Goal: Information Seeking & Learning: Learn about a topic

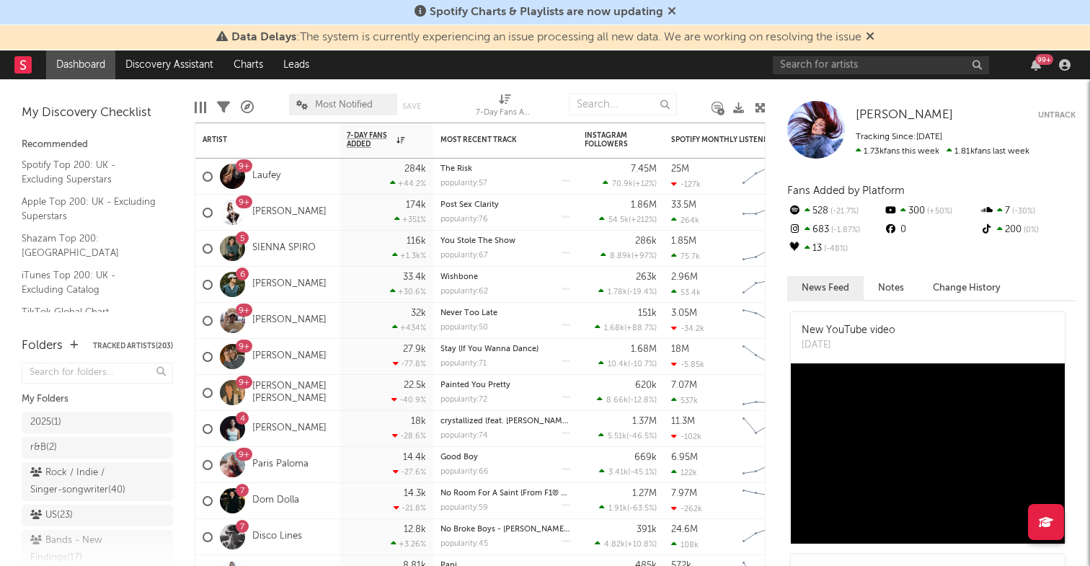
click at [875, 37] on icon at bounding box center [870, 36] width 9 height 12
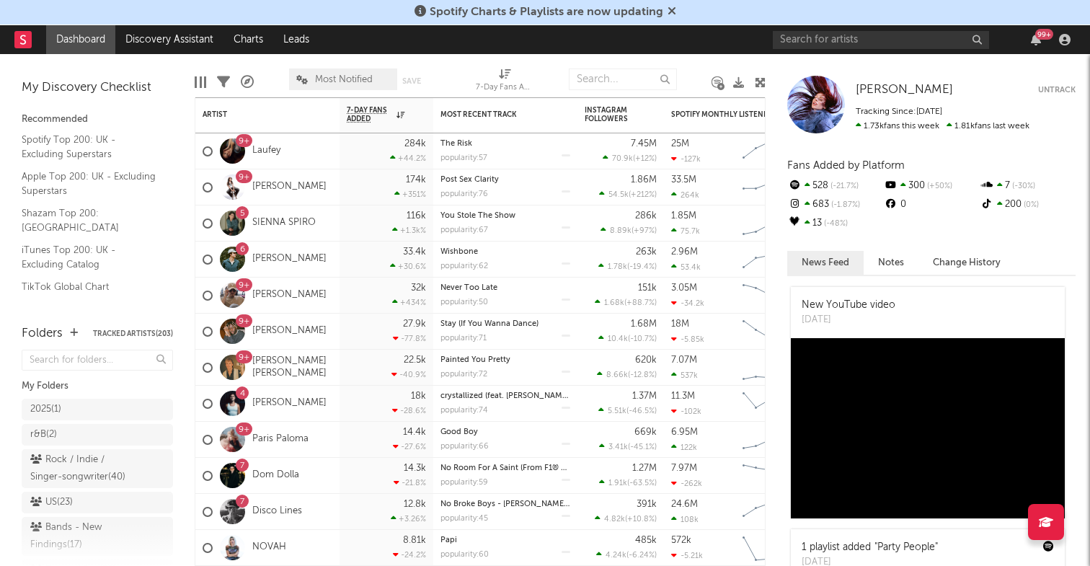
click at [668, 8] on icon at bounding box center [672, 11] width 9 height 12
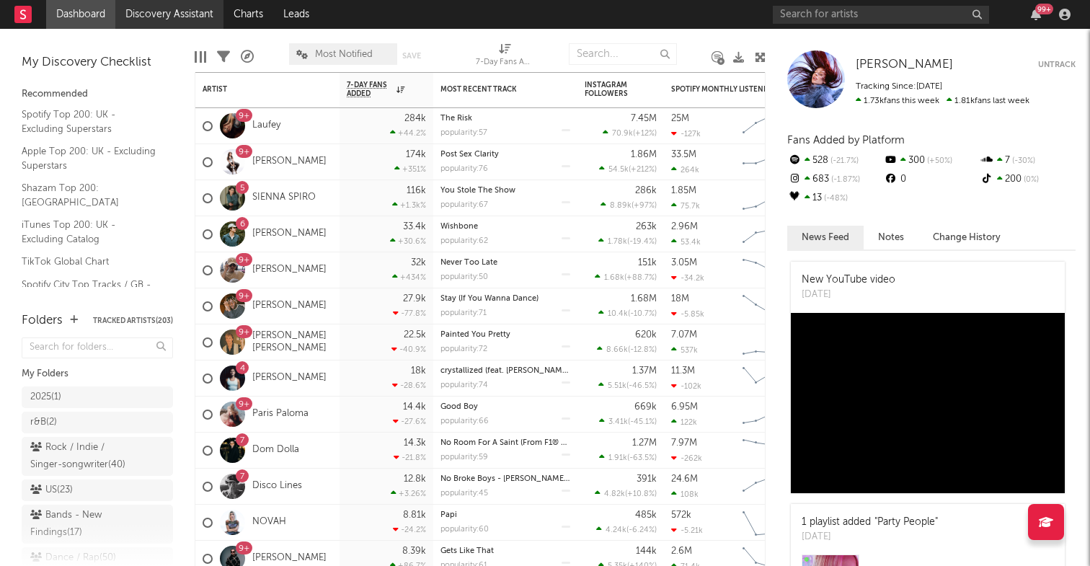
click at [172, 12] on link "Discovery Assistant" at bounding box center [169, 14] width 108 height 29
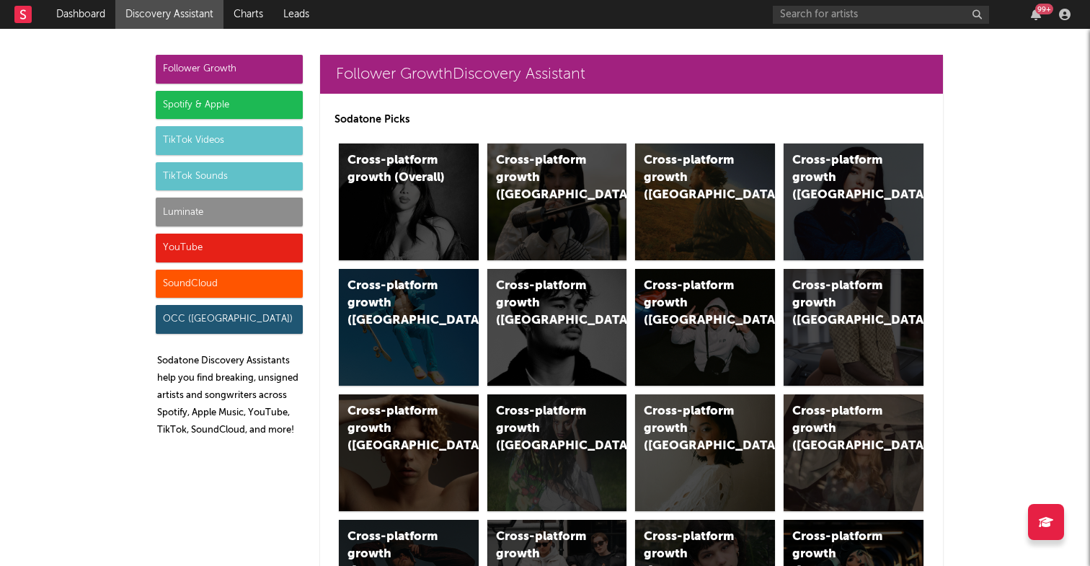
click at [195, 106] on div "Spotify & Apple" at bounding box center [229, 105] width 147 height 29
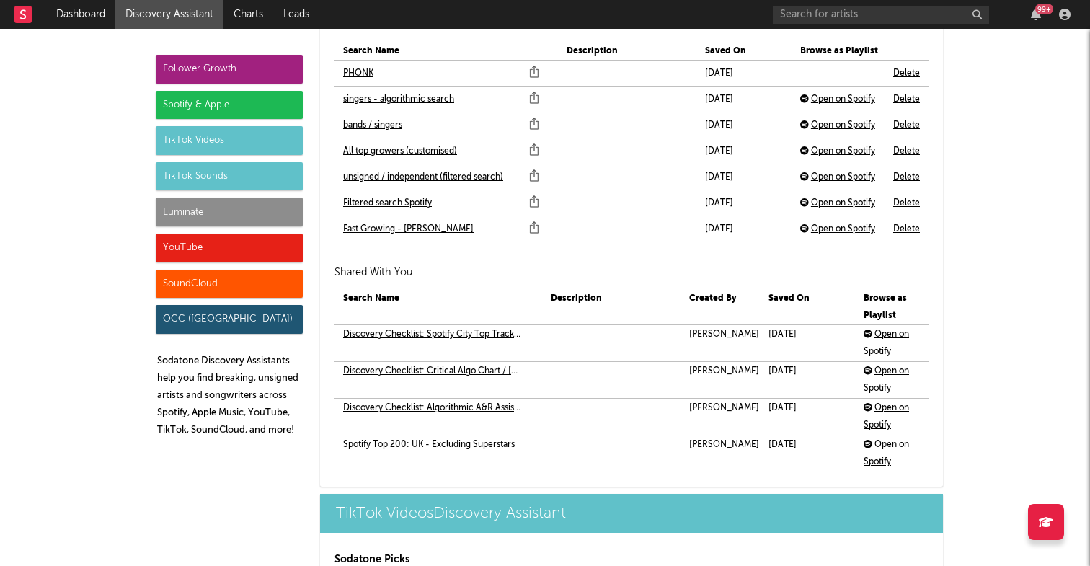
scroll to position [3246, 0]
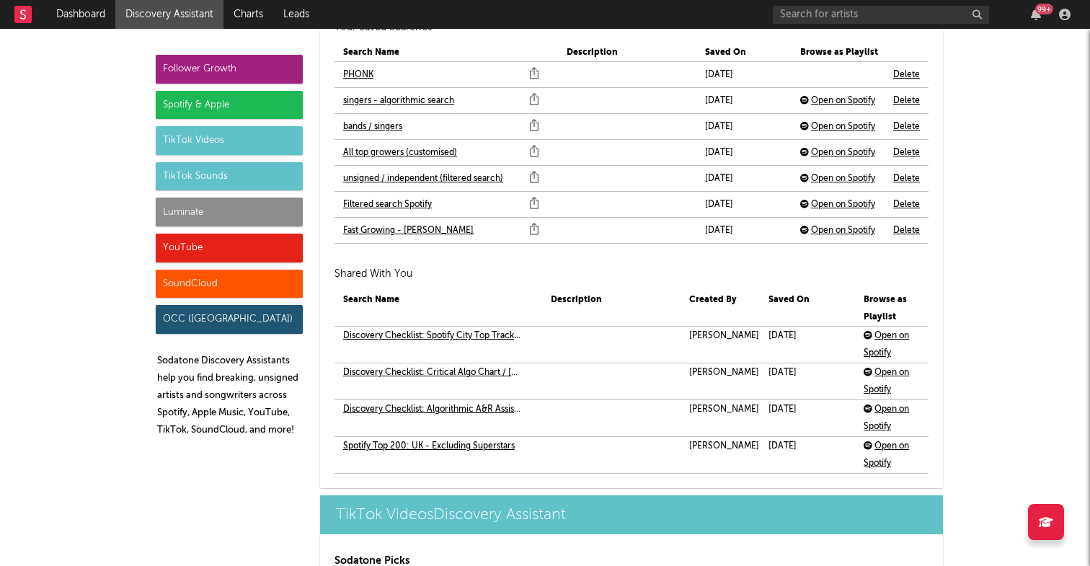
click at [374, 148] on link "All top growers (customised)" at bounding box center [400, 152] width 114 height 17
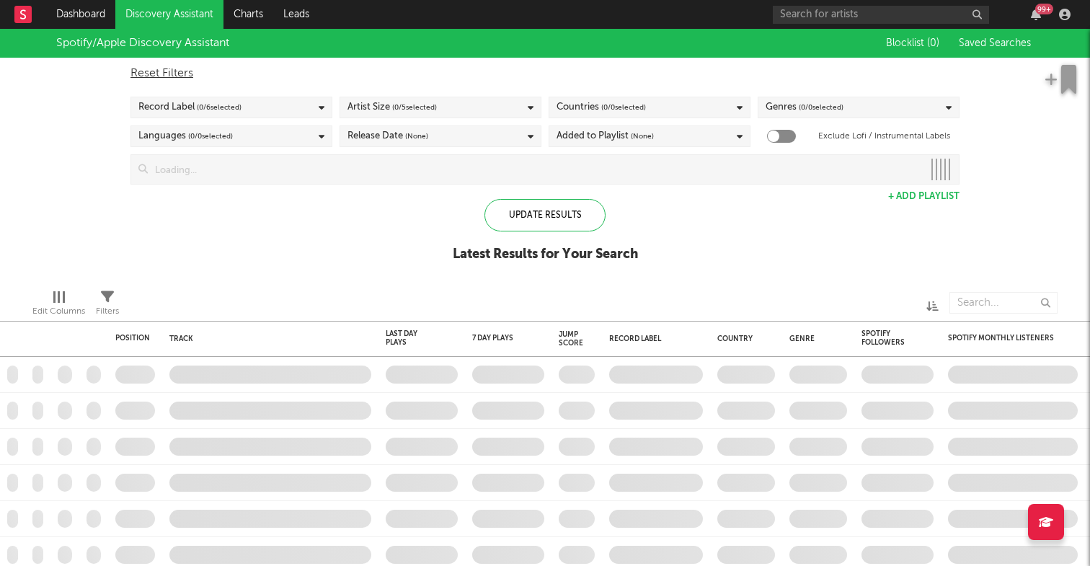
checkbox input "true"
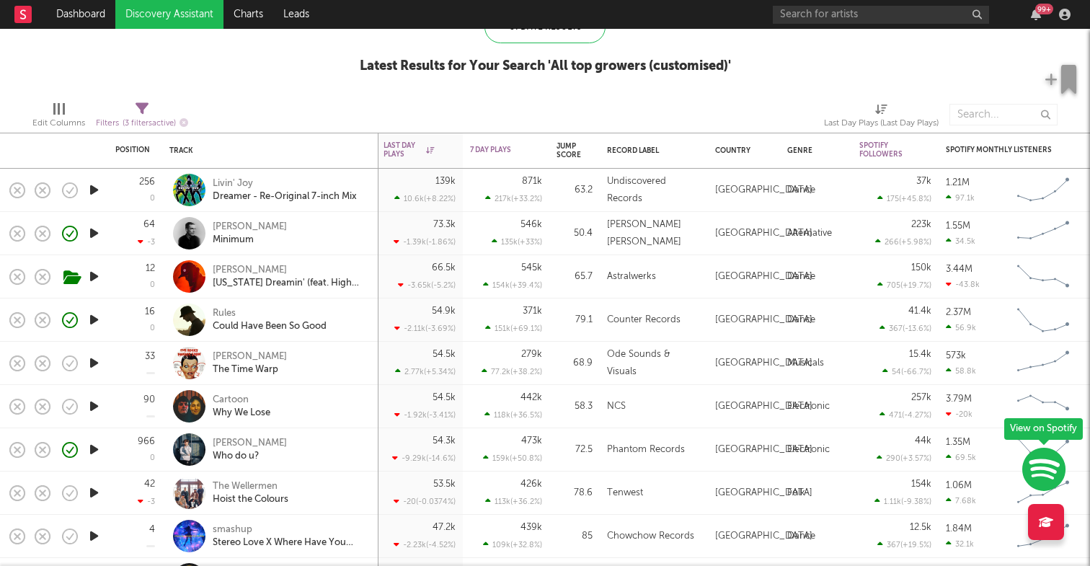
click at [467, 0] on nav "Dashboard Discovery Assistant Charts Leads 99 +" at bounding box center [545, 14] width 1090 height 29
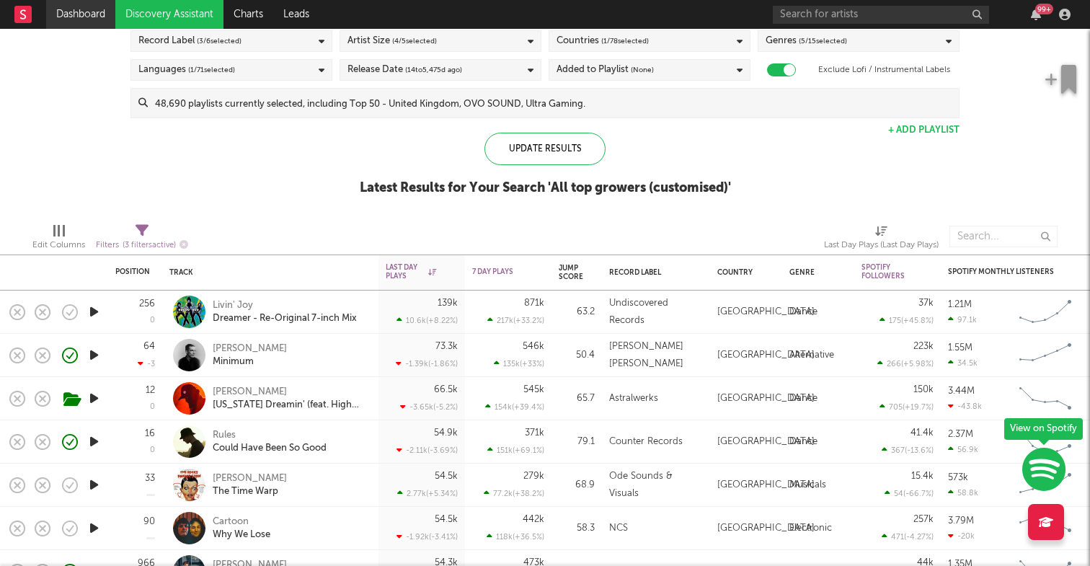
click at [99, 15] on link "Dashboard" at bounding box center [80, 14] width 69 height 29
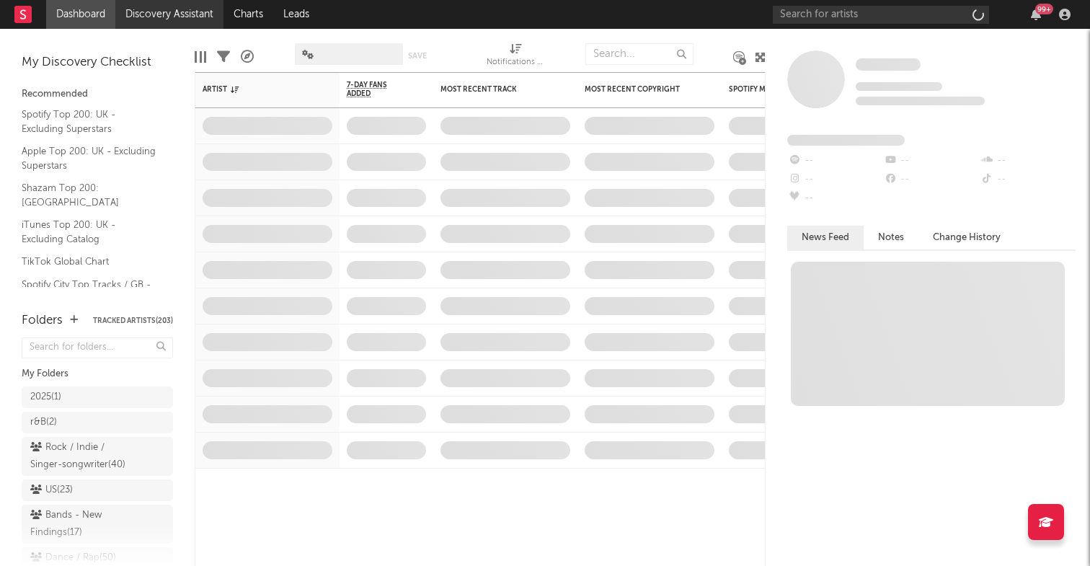
click at [160, 14] on link "Discovery Assistant" at bounding box center [169, 14] width 108 height 29
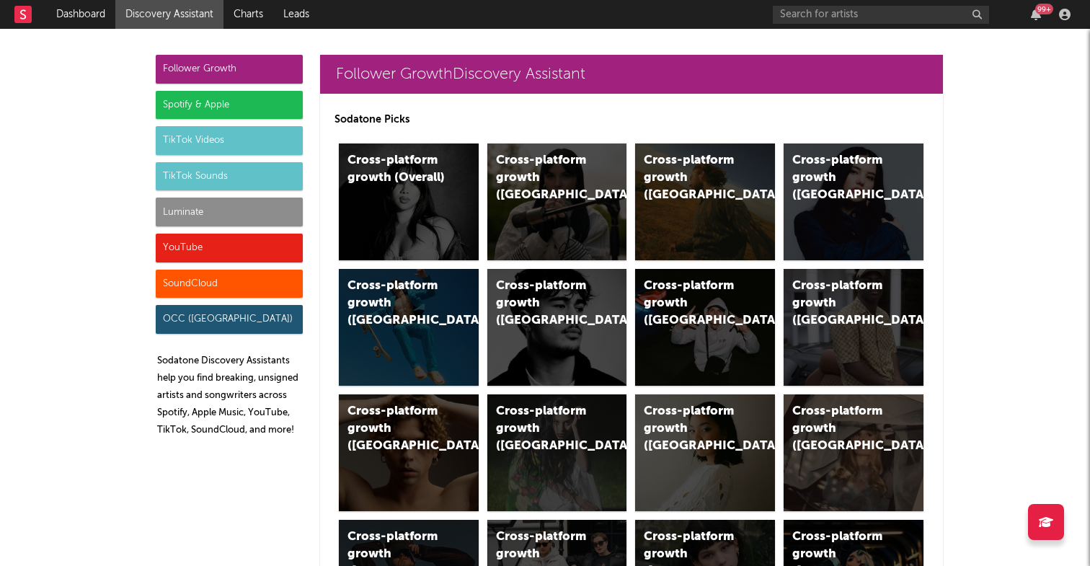
click at [212, 102] on div "Spotify & Apple" at bounding box center [229, 105] width 147 height 29
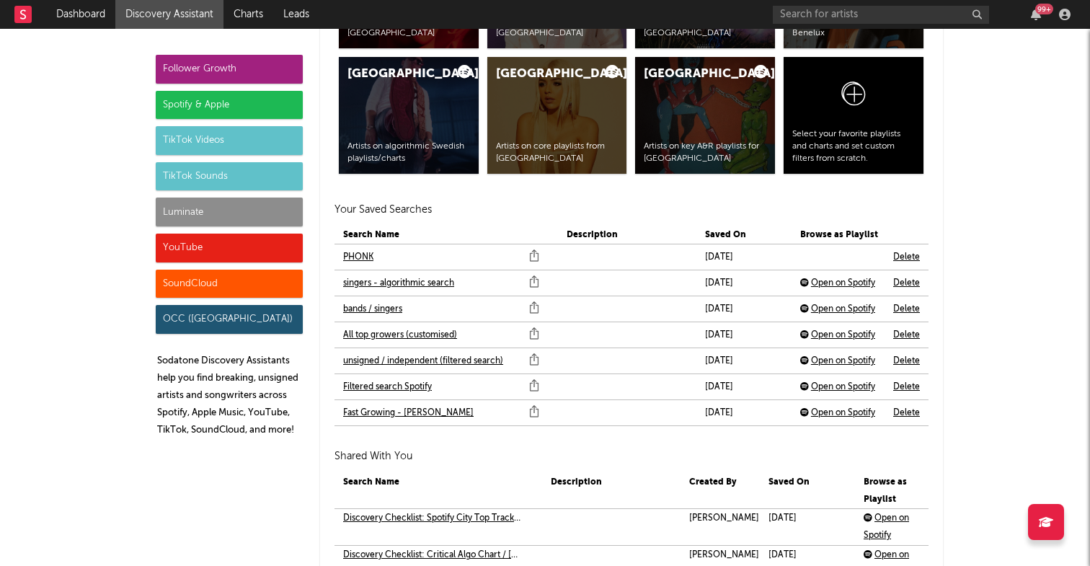
scroll to position [3070, 0]
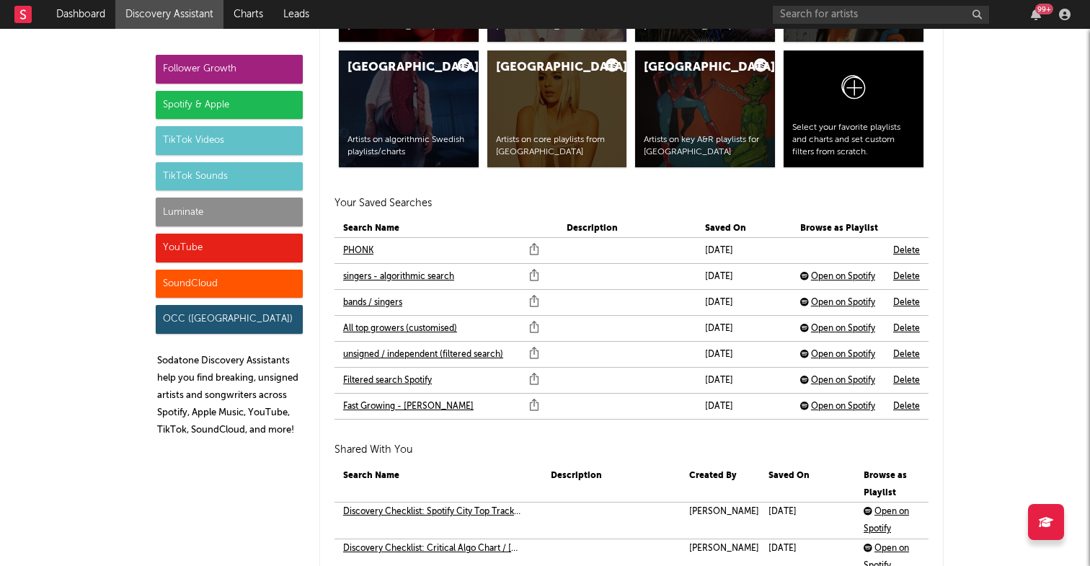
click at [361, 250] on link "PHONK" at bounding box center [358, 250] width 30 height 17
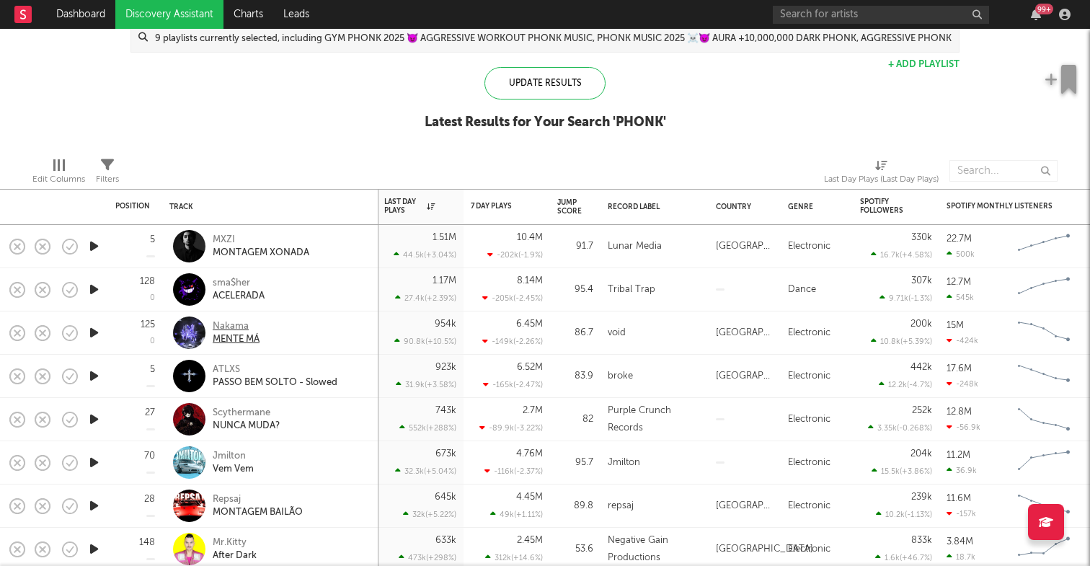
click at [236, 323] on div "Nakama" at bounding box center [236, 326] width 47 height 13
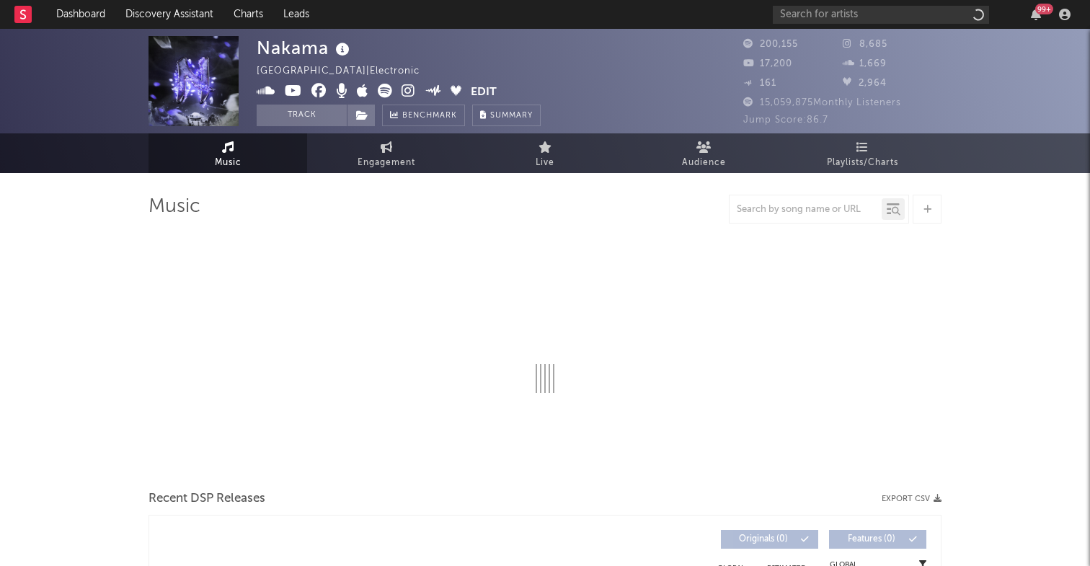
select select "6m"
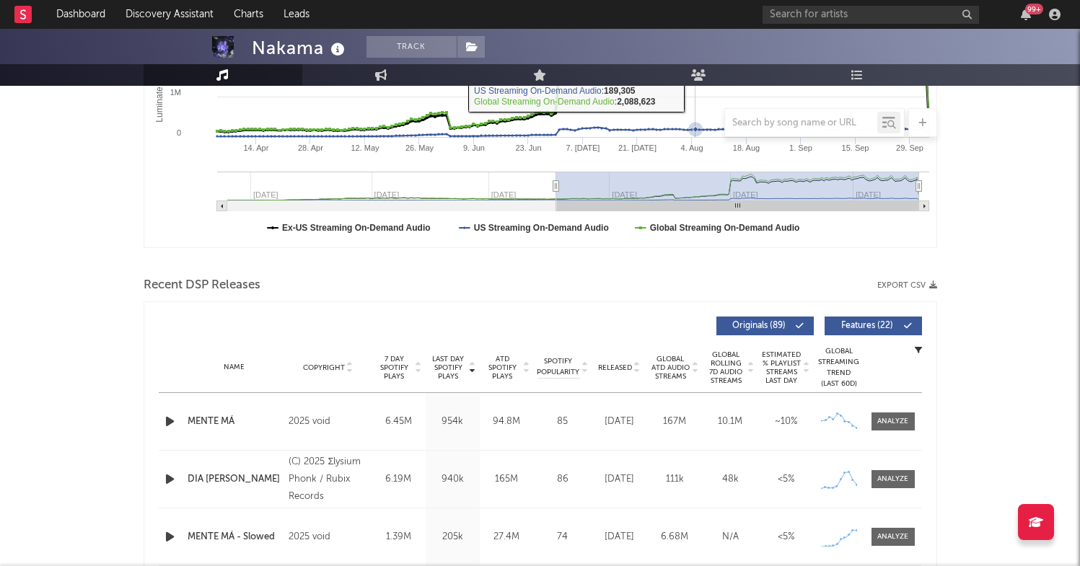
scroll to position [333, 0]
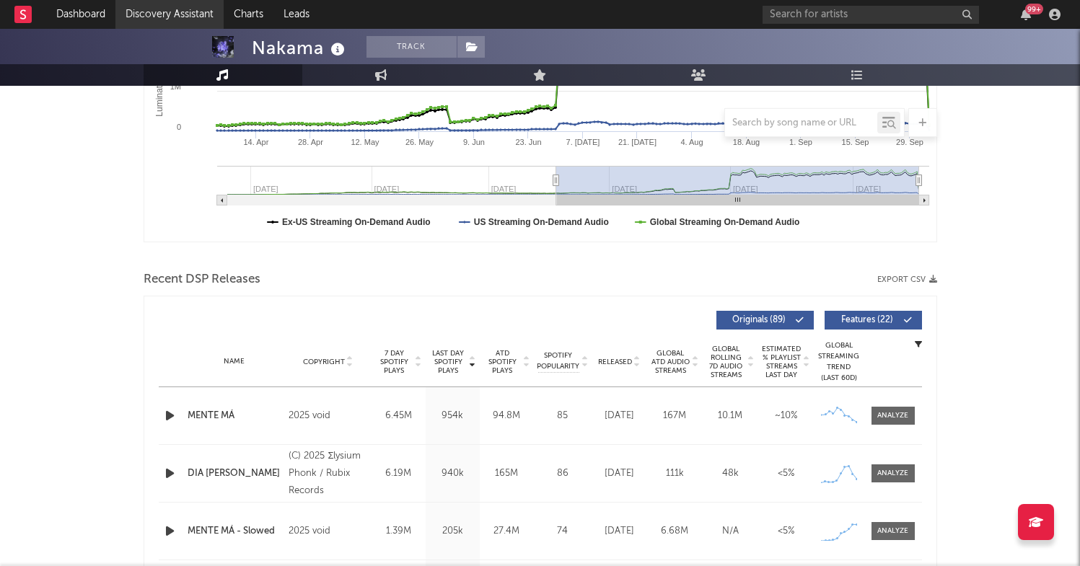
click at [203, 6] on link "Discovery Assistant" at bounding box center [169, 14] width 108 height 29
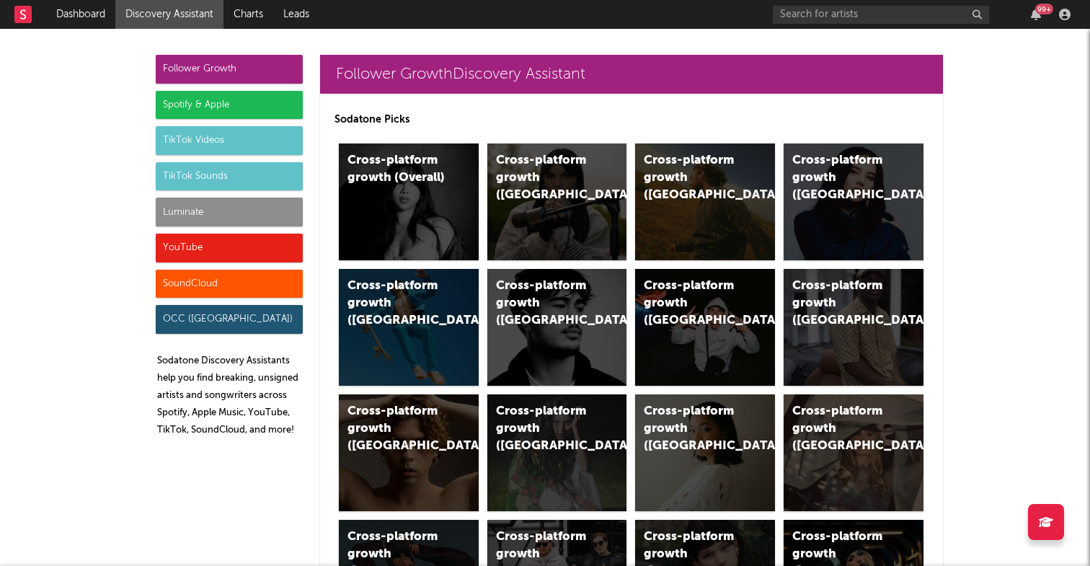
click at [267, 120] on div "Follower Growth Spotify & Apple TikTok Videos TikTok Sounds Luminate YouTube So…" at bounding box center [229, 252] width 147 height 394
click at [267, 116] on div "Spotify & Apple" at bounding box center [229, 105] width 147 height 29
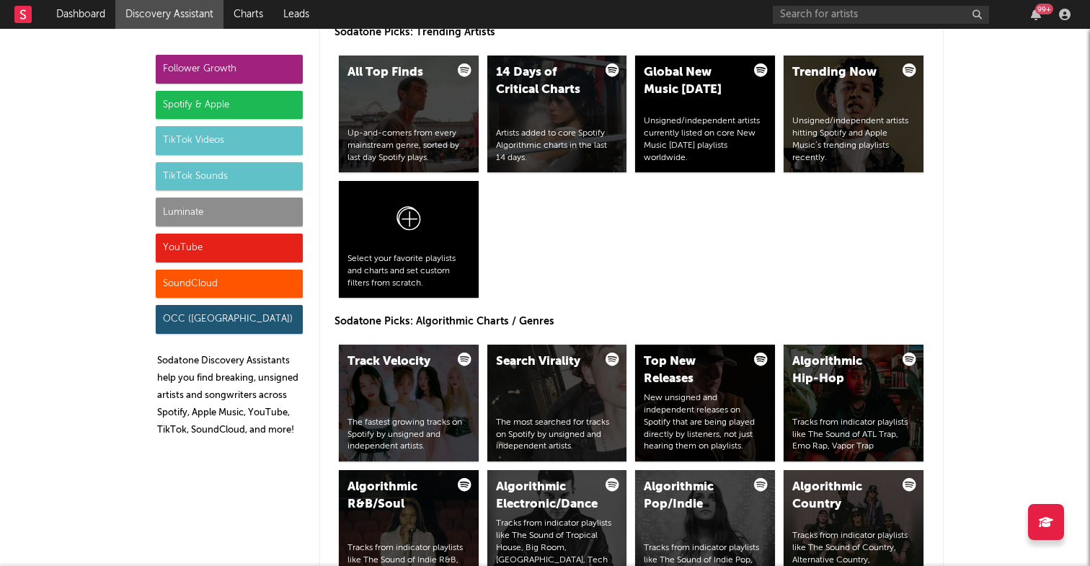
scroll to position [1530, 0]
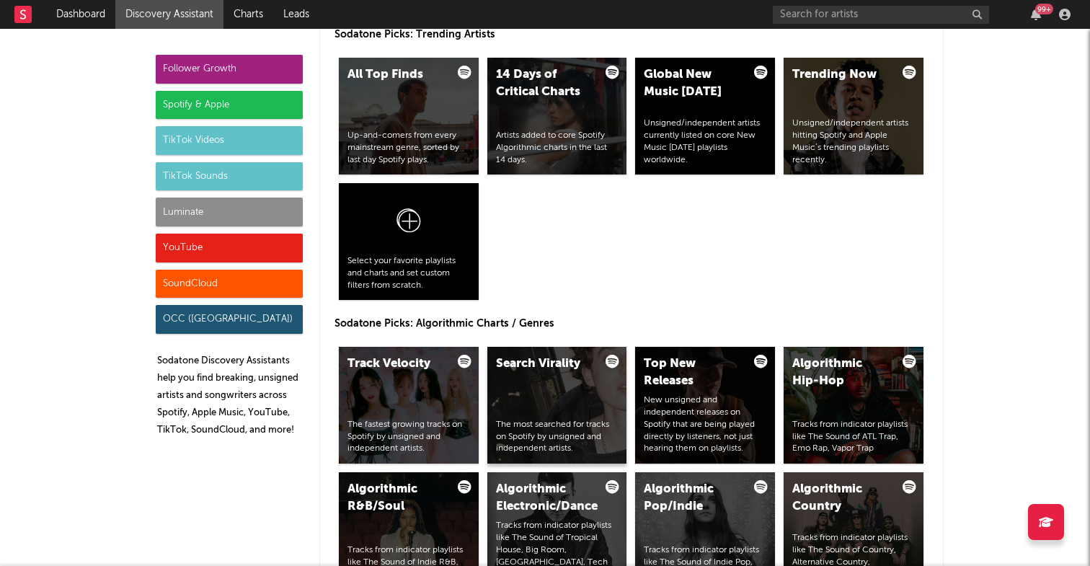
click at [534, 365] on div "Search Virality" at bounding box center [545, 364] width 98 height 17
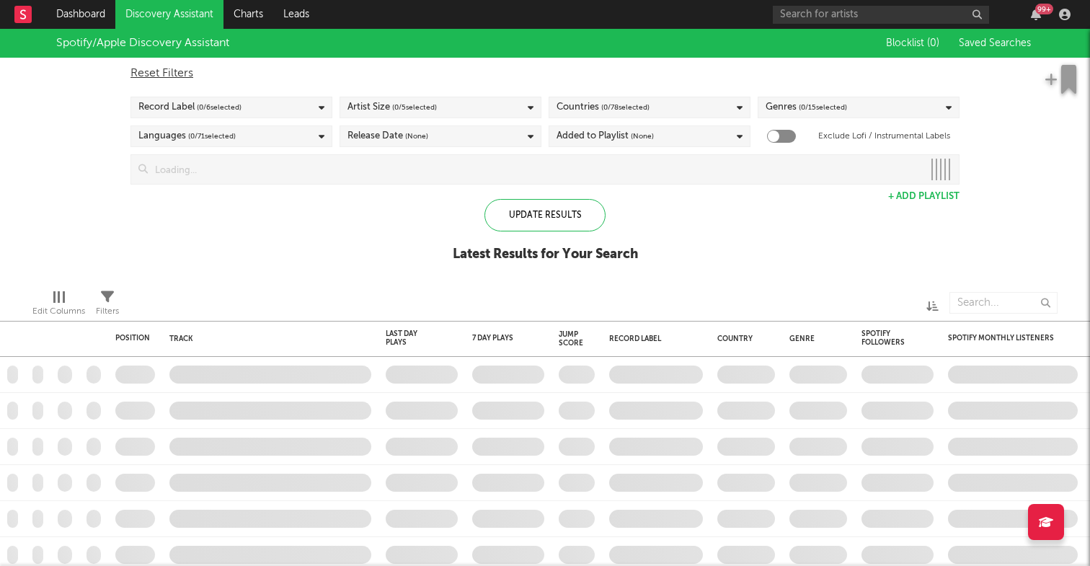
checkbox input "true"
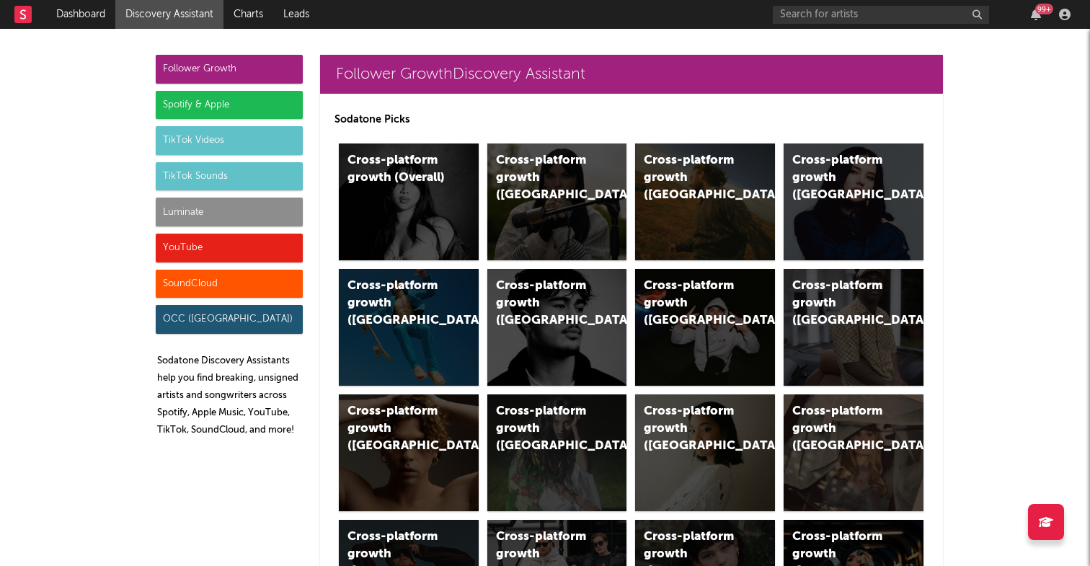
click at [246, 108] on div "Spotify & Apple" at bounding box center [229, 105] width 147 height 29
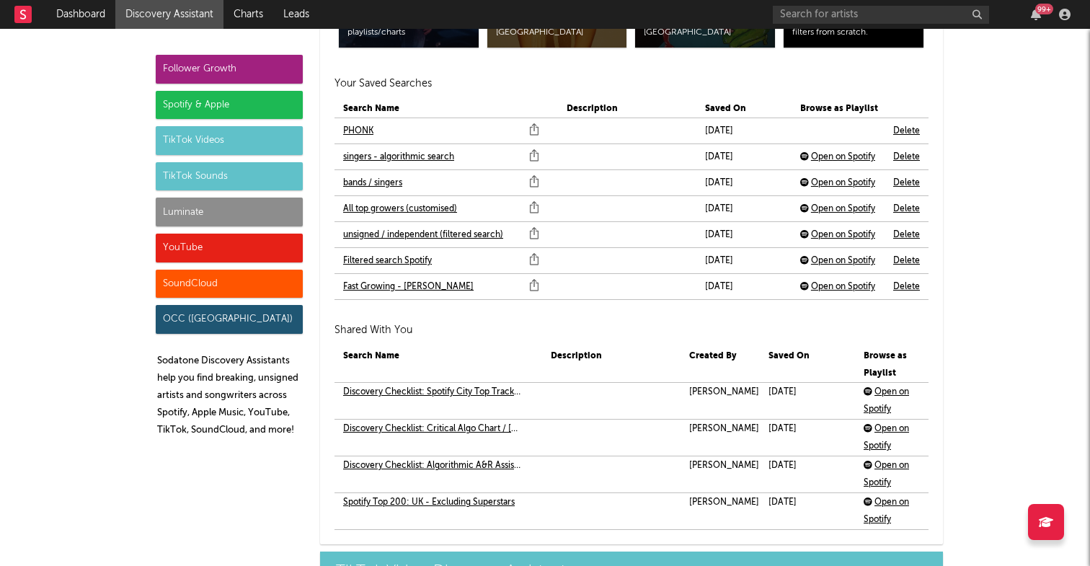
scroll to position [3208, 0]
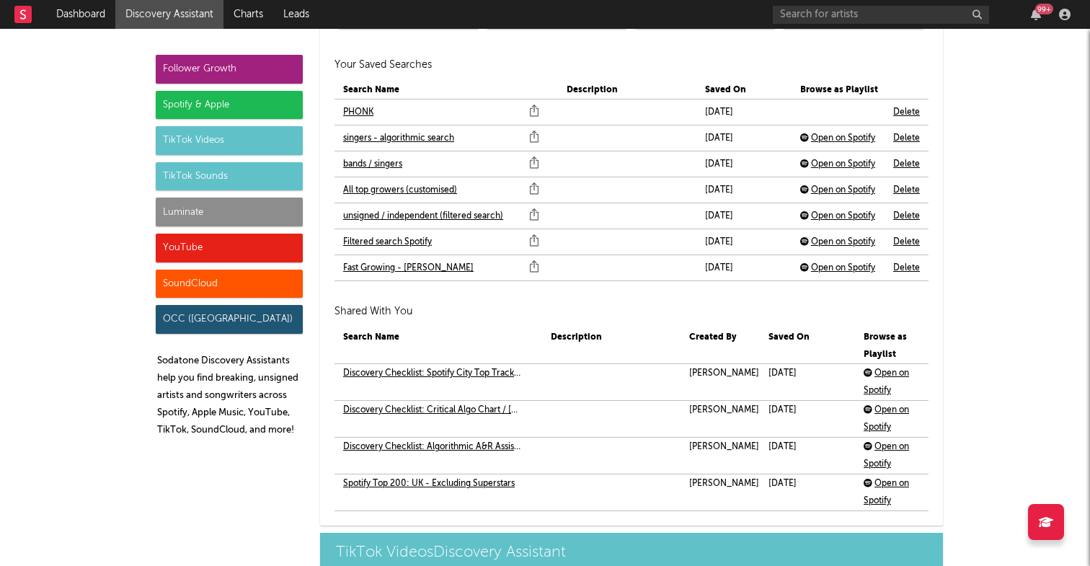
click at [416, 190] on link "All top growers (customised)" at bounding box center [400, 190] width 114 height 17
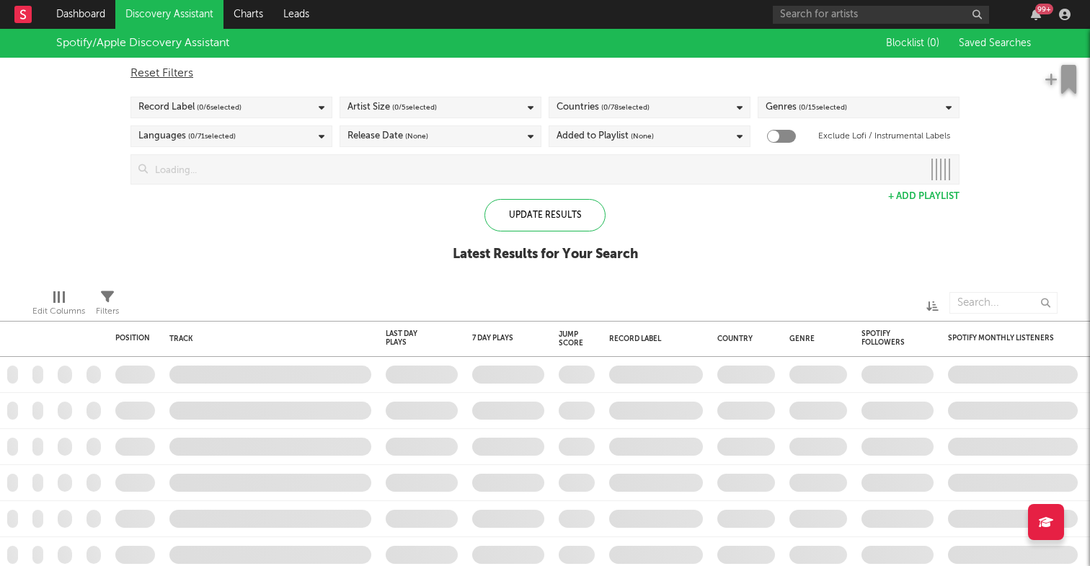
checkbox input "true"
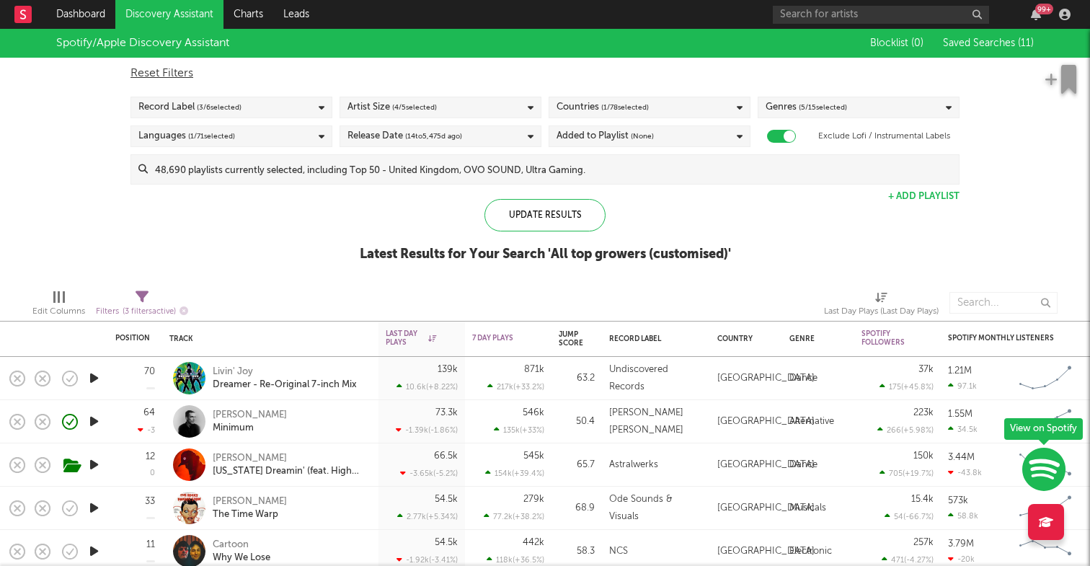
click at [627, 105] on span "( 1 / 78 selected)" at bounding box center [625, 107] width 48 height 17
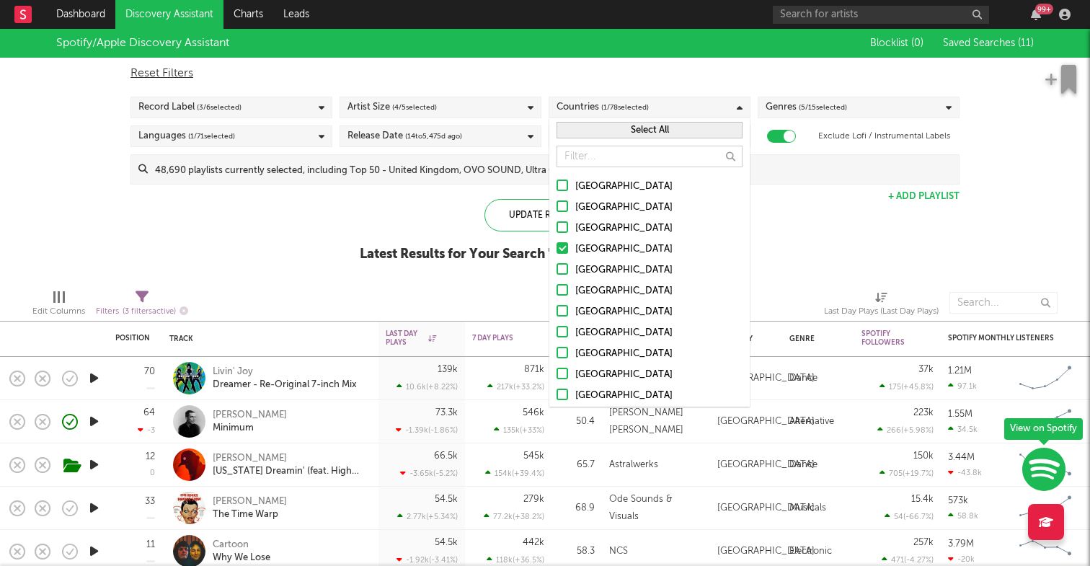
click at [239, 211] on div "Spotify/Apple Discovery Assistant Blocklist ( 0 ) Saved Searches ( 11 ) Reset F…" at bounding box center [545, 153] width 1090 height 249
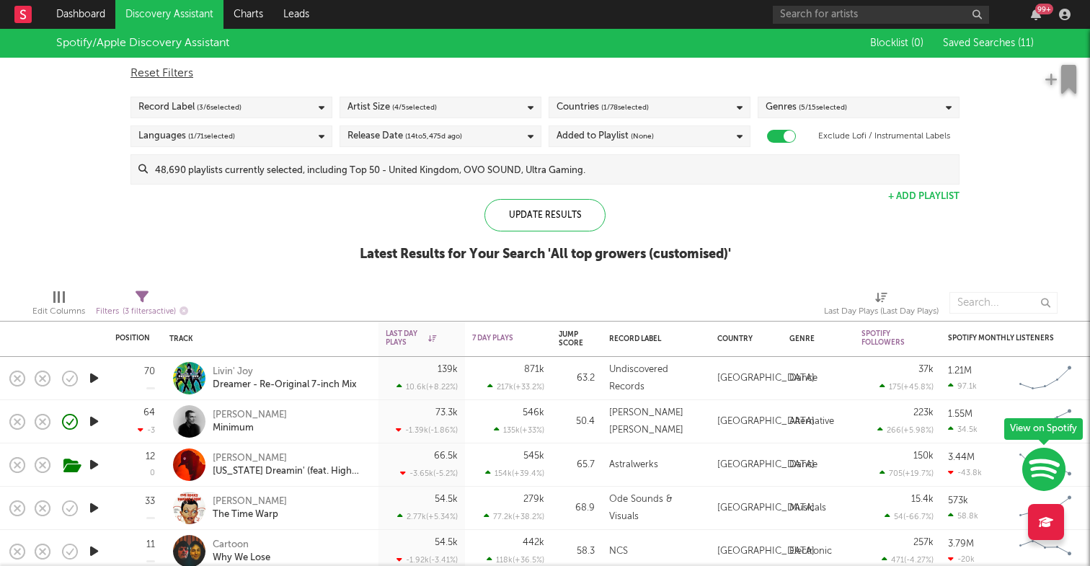
click at [250, 106] on div "Record Label ( 3 / 6 selected)" at bounding box center [232, 108] width 202 height 22
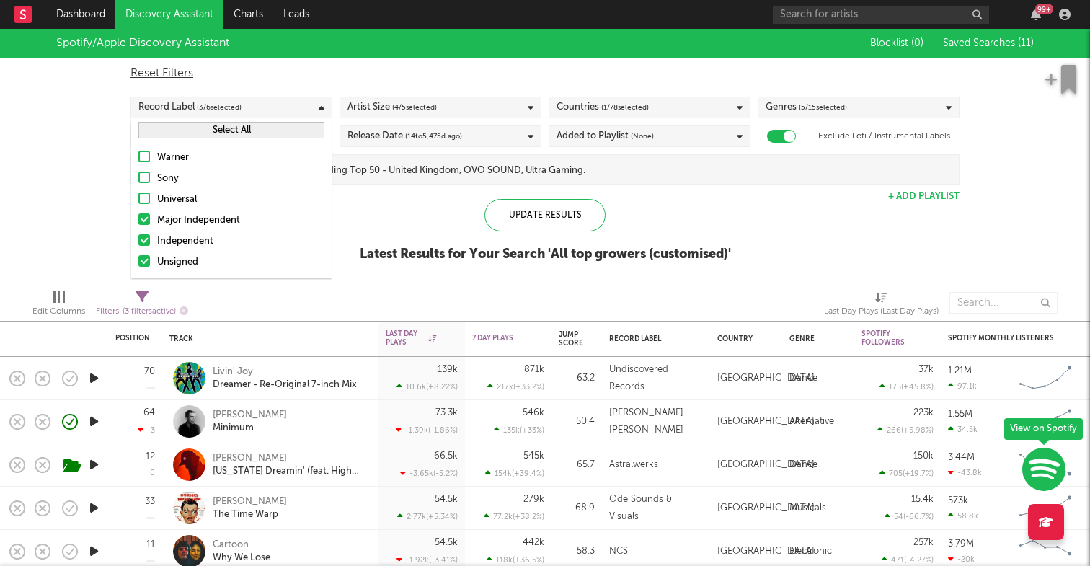
click at [97, 187] on div "Spotify/Apple Discovery Assistant Blocklist ( 0 ) Saved Searches ( 11 ) Reset F…" at bounding box center [545, 153] width 1090 height 249
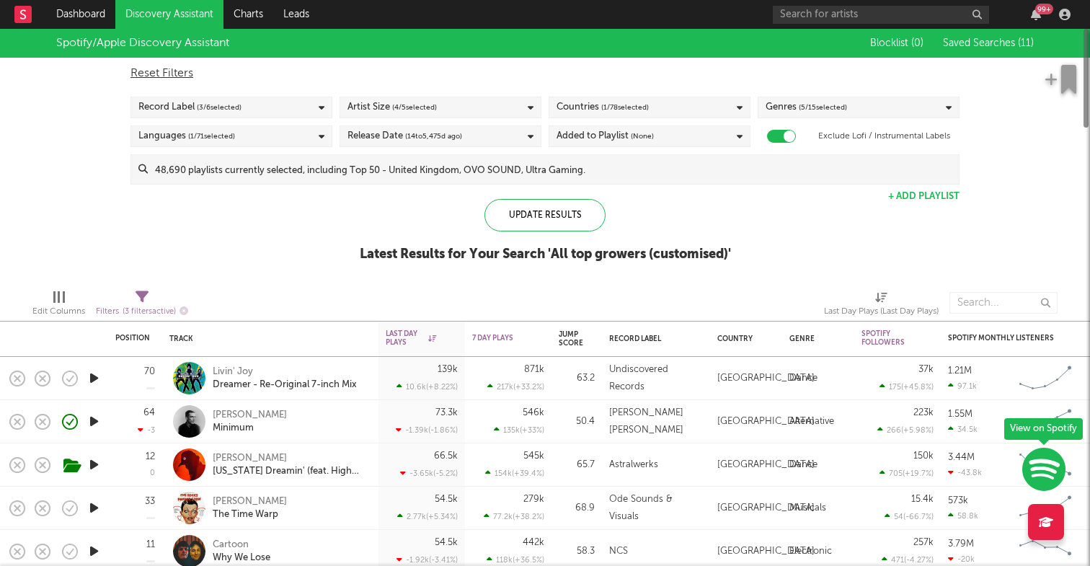
click at [193, 17] on link "Discovery Assistant" at bounding box center [169, 14] width 108 height 29
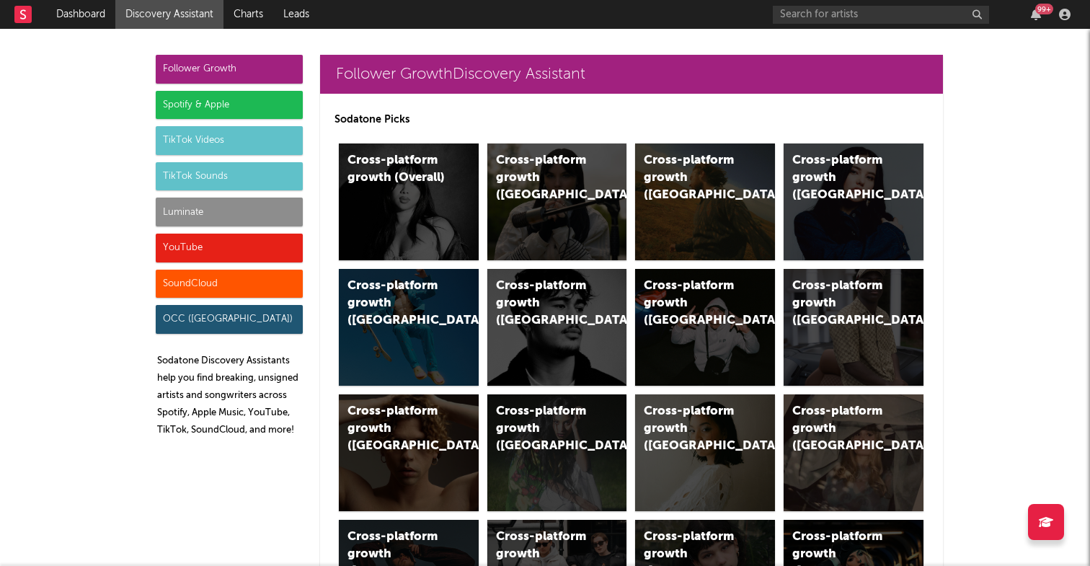
click at [208, 113] on div "Spotify & Apple" at bounding box center [229, 105] width 147 height 29
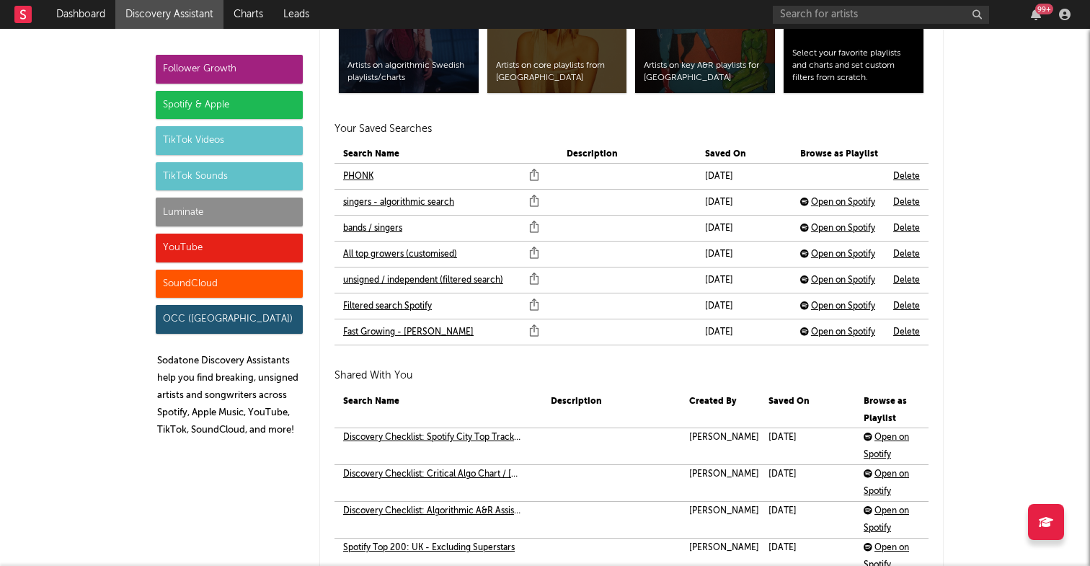
scroll to position [3084, 0]
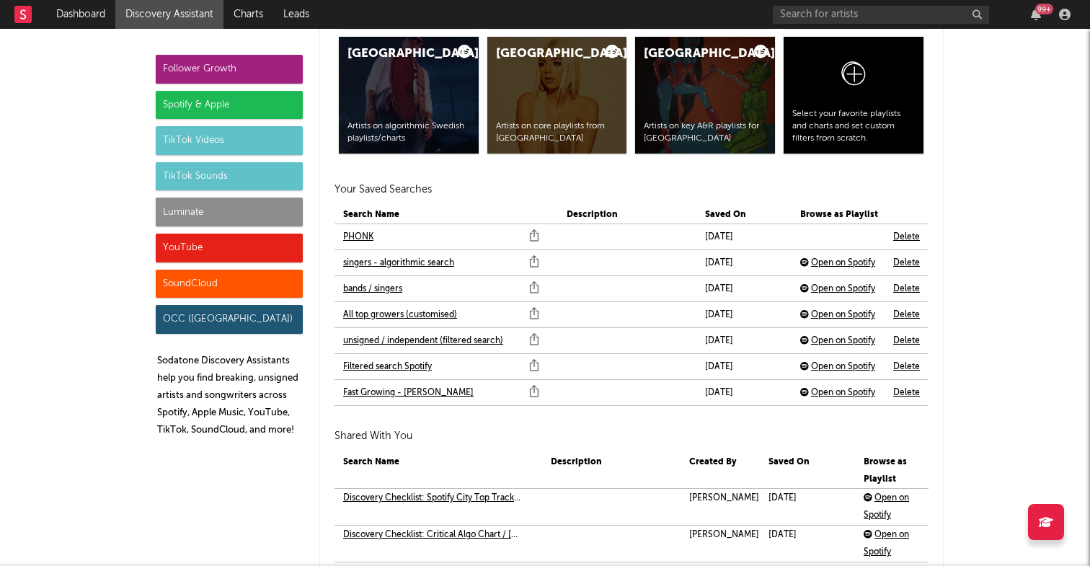
click at [422, 389] on link "Fast Growing - [PERSON_NAME]" at bounding box center [408, 392] width 131 height 17
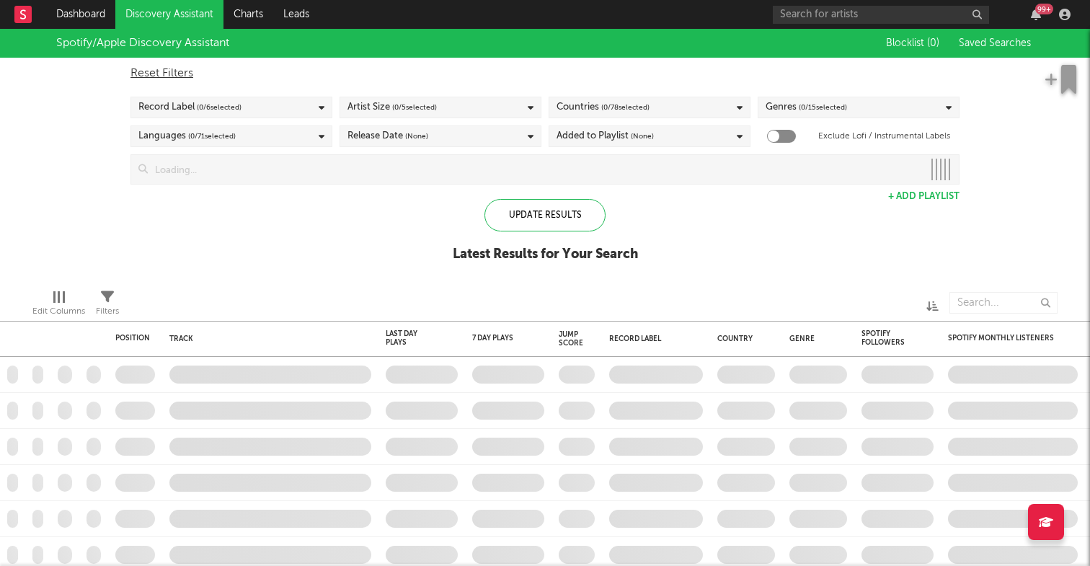
checkbox input "true"
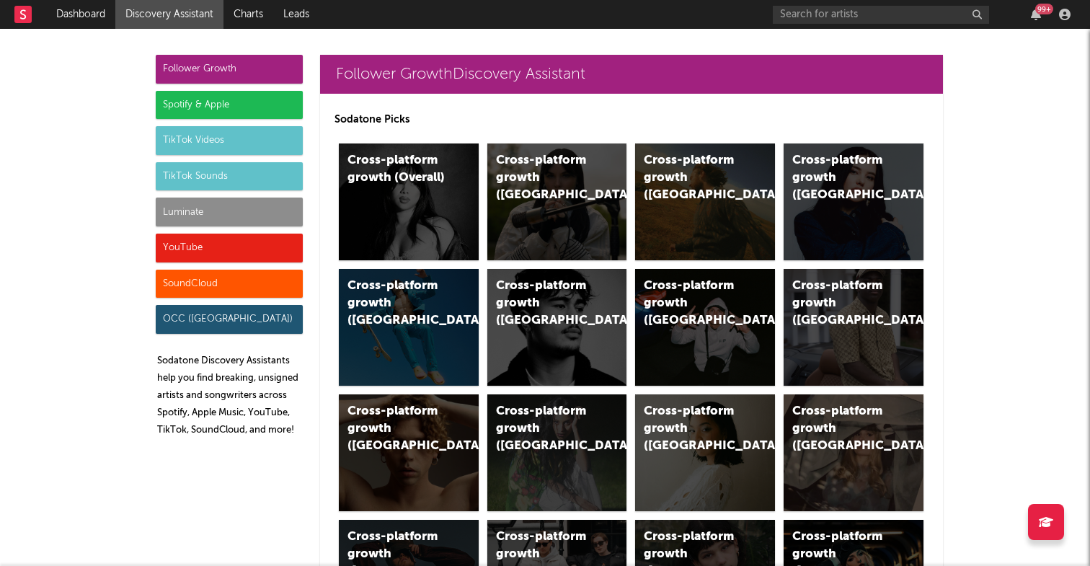
click at [244, 104] on div "Spotify & Apple" at bounding box center [229, 105] width 147 height 29
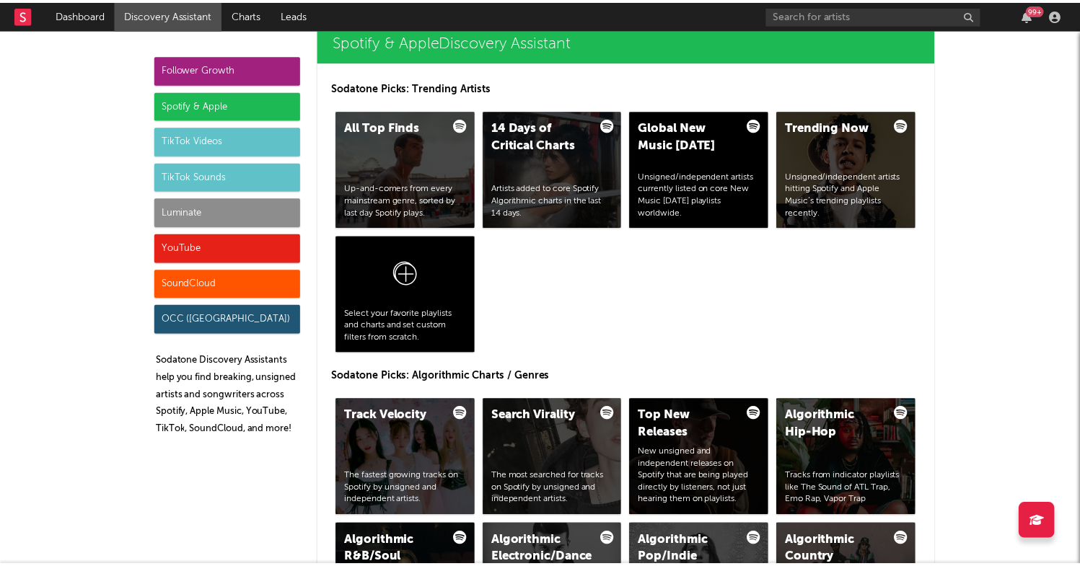
scroll to position [1431, 0]
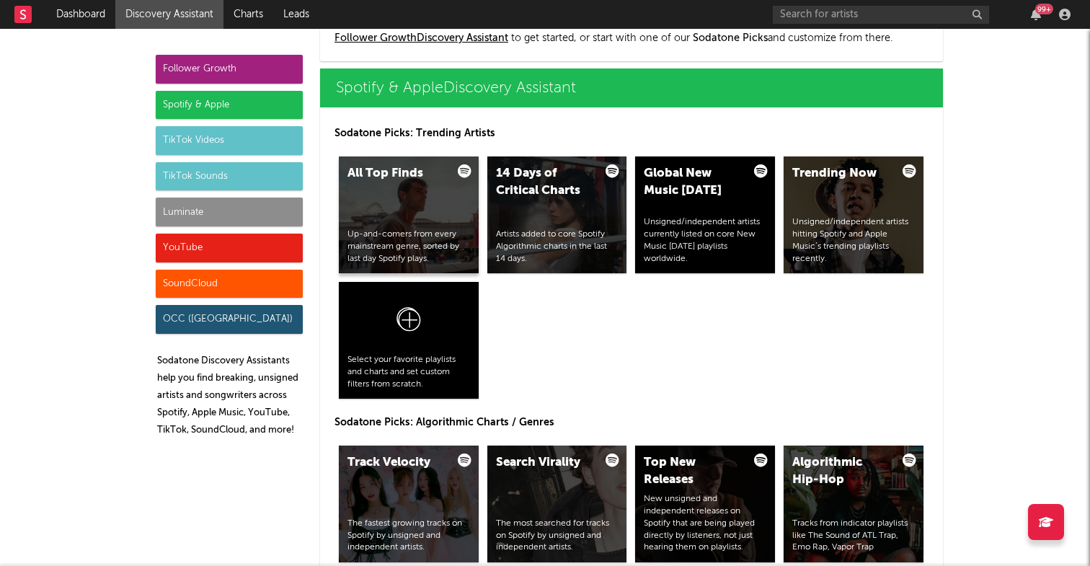
click at [400, 174] on div "All Top Finds" at bounding box center [397, 173] width 98 height 17
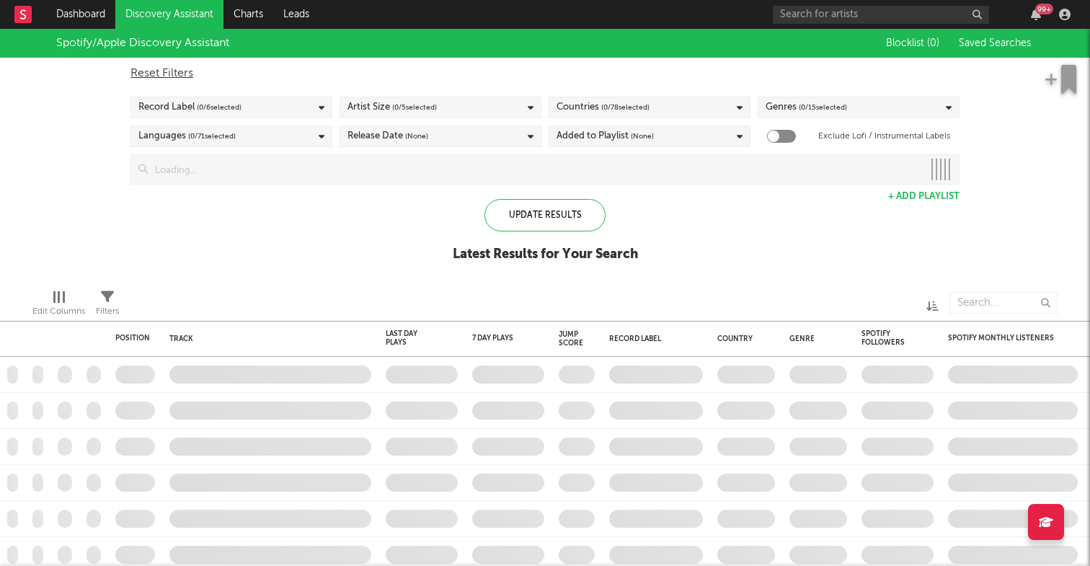
checkbox input "true"
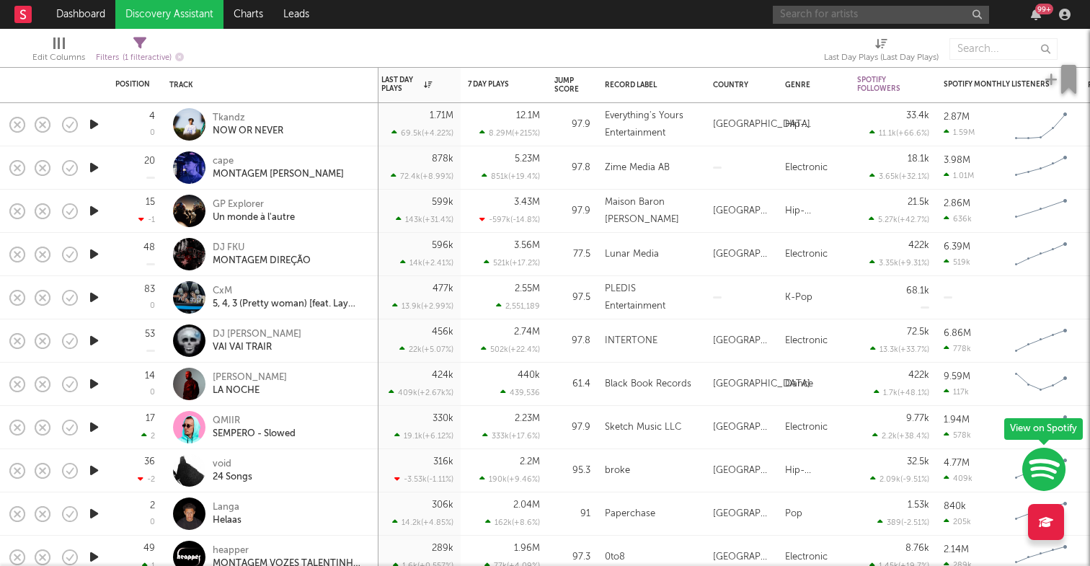
click at [837, 11] on input "text" at bounding box center [881, 15] width 216 height 18
type input "silva bumpa"
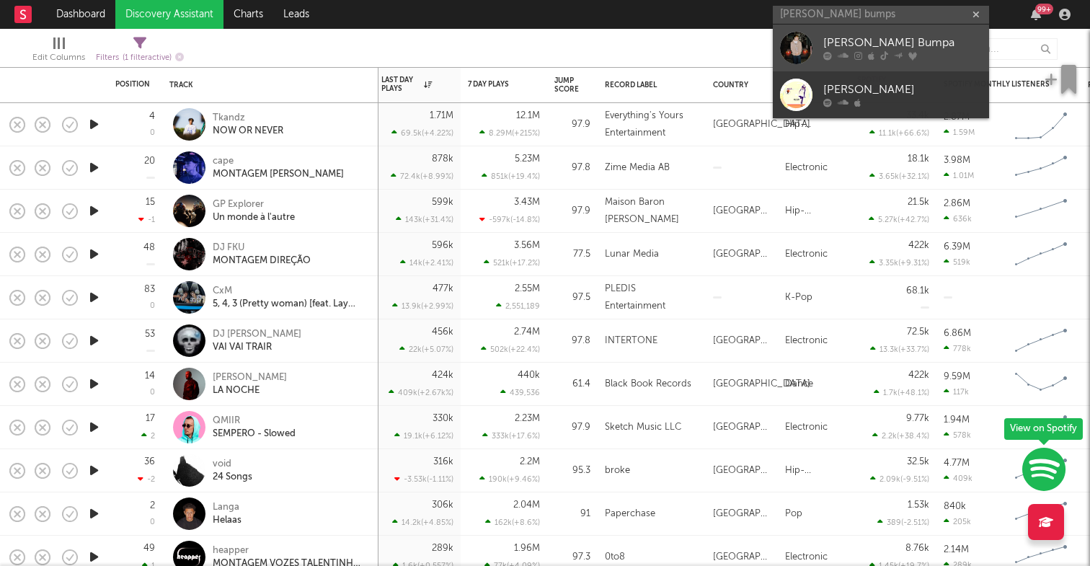
drag, startPoint x: 853, startPoint y: 27, endPoint x: 910, endPoint y: 42, distance: 58.8
click at [910, 42] on div "Silva Bumpa" at bounding box center [903, 43] width 159 height 17
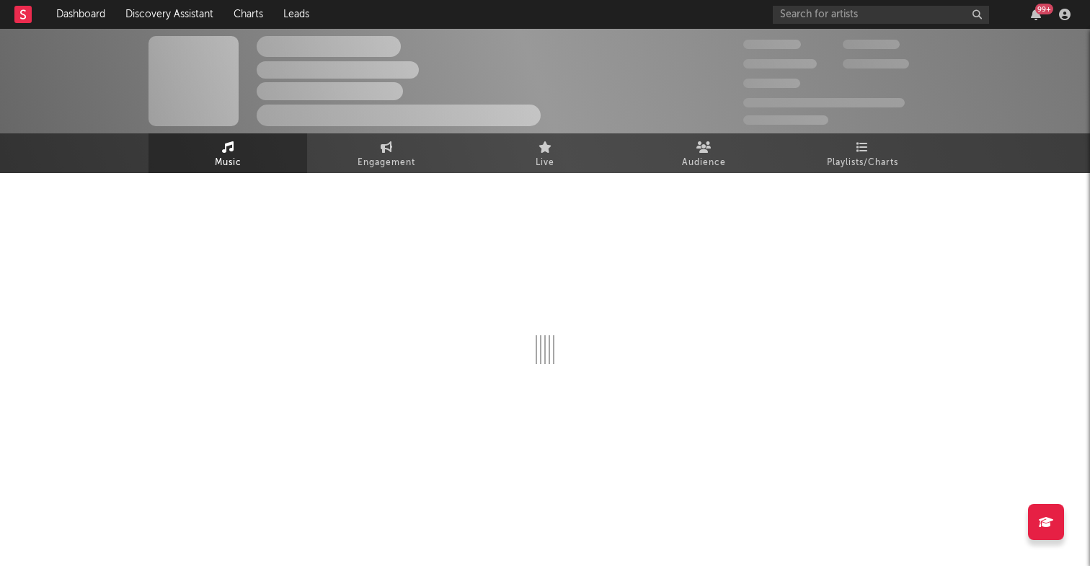
select select "6m"
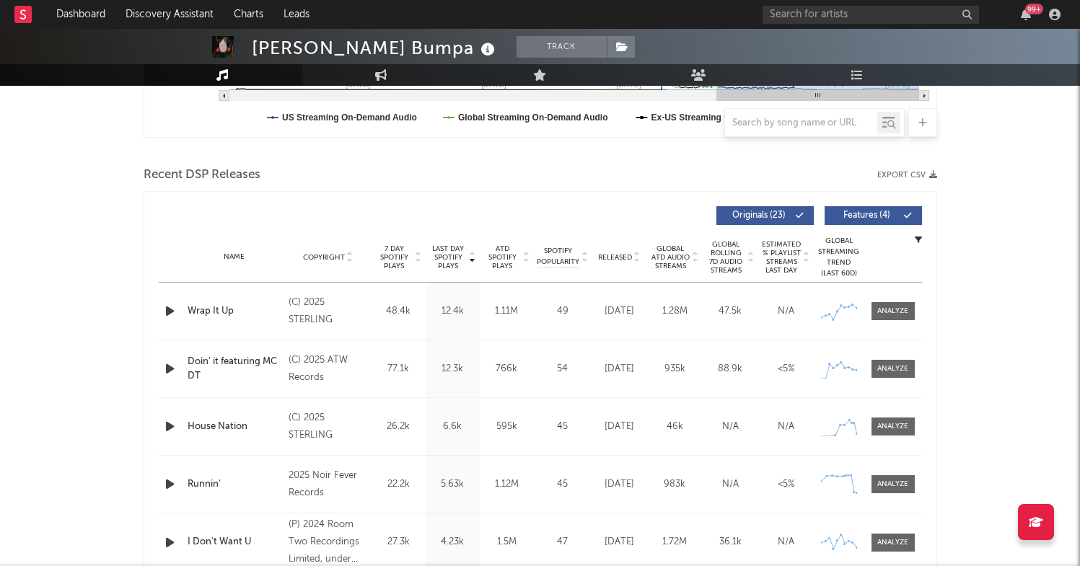
scroll to position [443, 0]
